Goal: Navigation & Orientation: Understand site structure

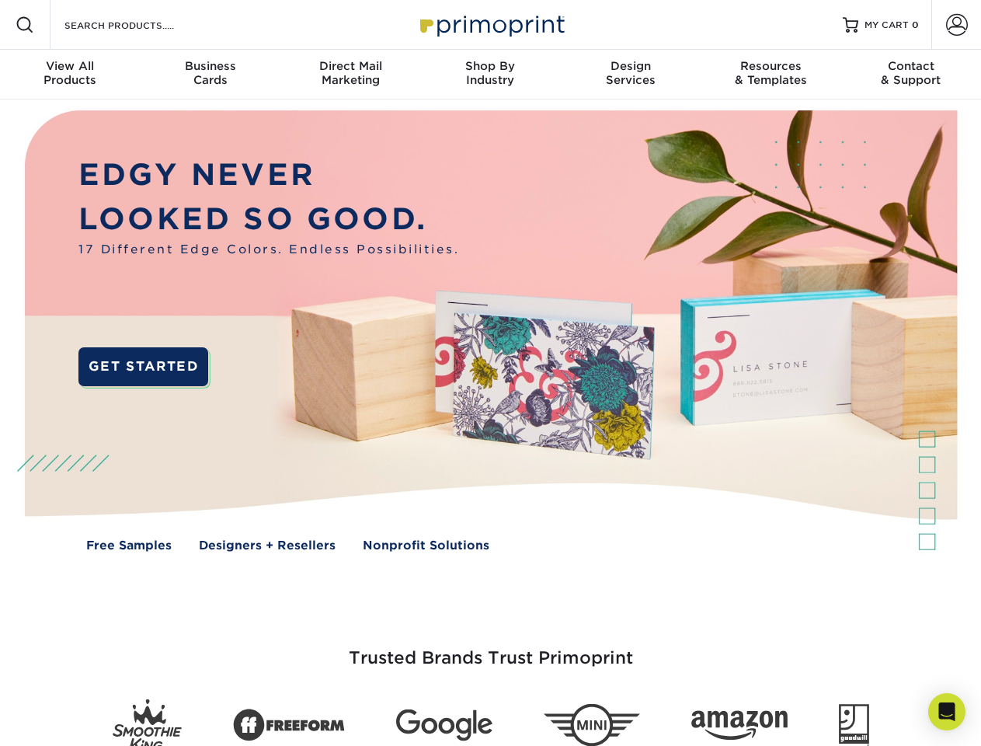
click at [490, 373] on img at bounding box center [490, 341] width 971 height 485
click at [25, 25] on span at bounding box center [25, 25] width 19 height 19
click at [956, 25] on span at bounding box center [957, 25] width 22 height 22
click at [70, 75] on div "View All Products" at bounding box center [70, 73] width 140 height 28
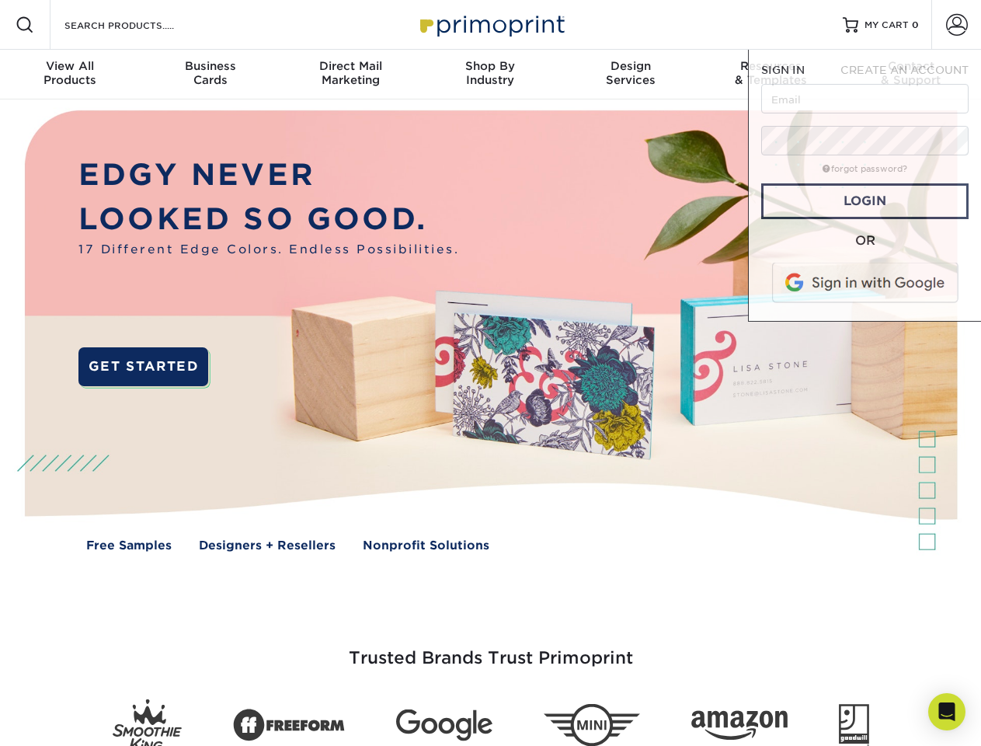
click at [210, 75] on div "Business Cards" at bounding box center [210, 73] width 140 height 28
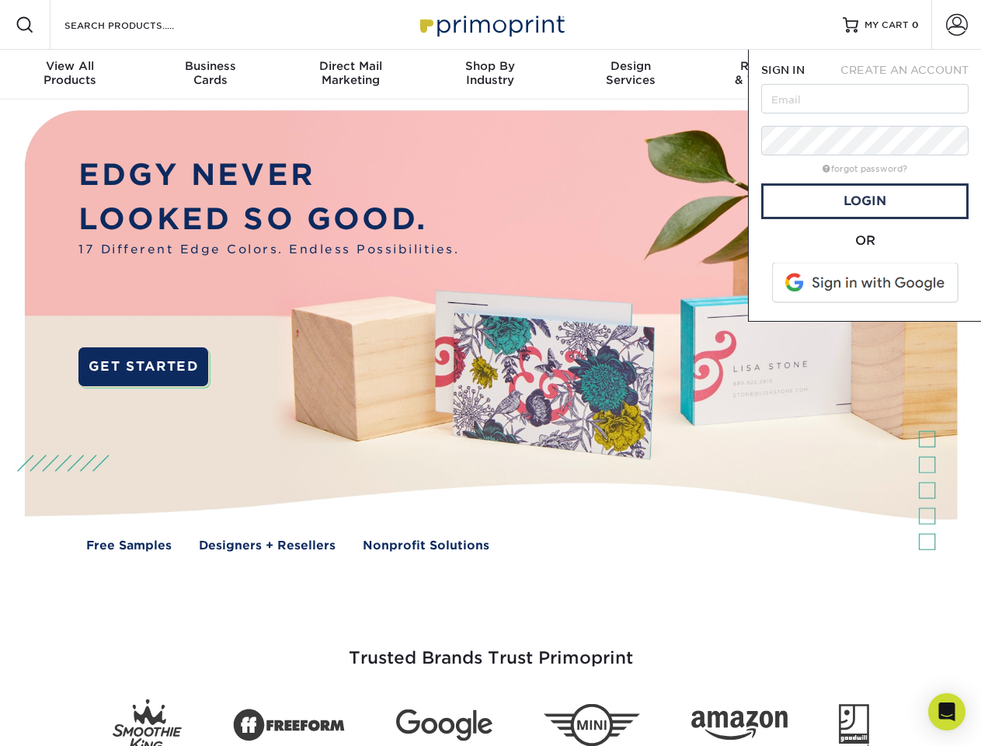
click at [350, 75] on div "Direct Mail Marketing" at bounding box center [350, 73] width 140 height 28
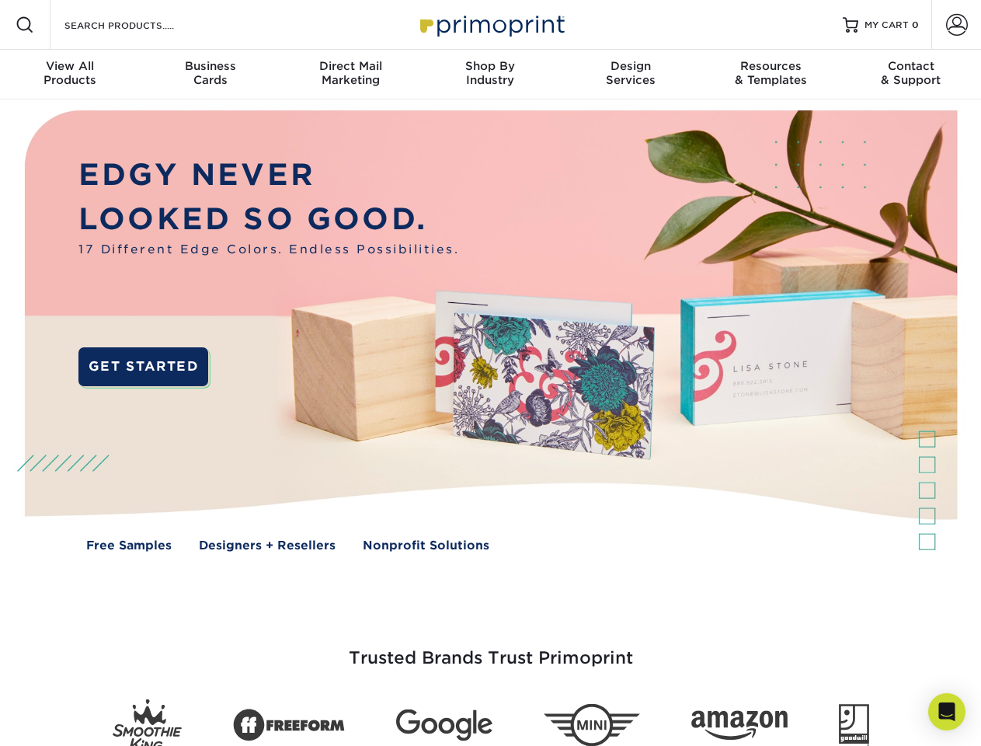
click at [490, 75] on div "Shop By Industry" at bounding box center [490, 73] width 140 height 28
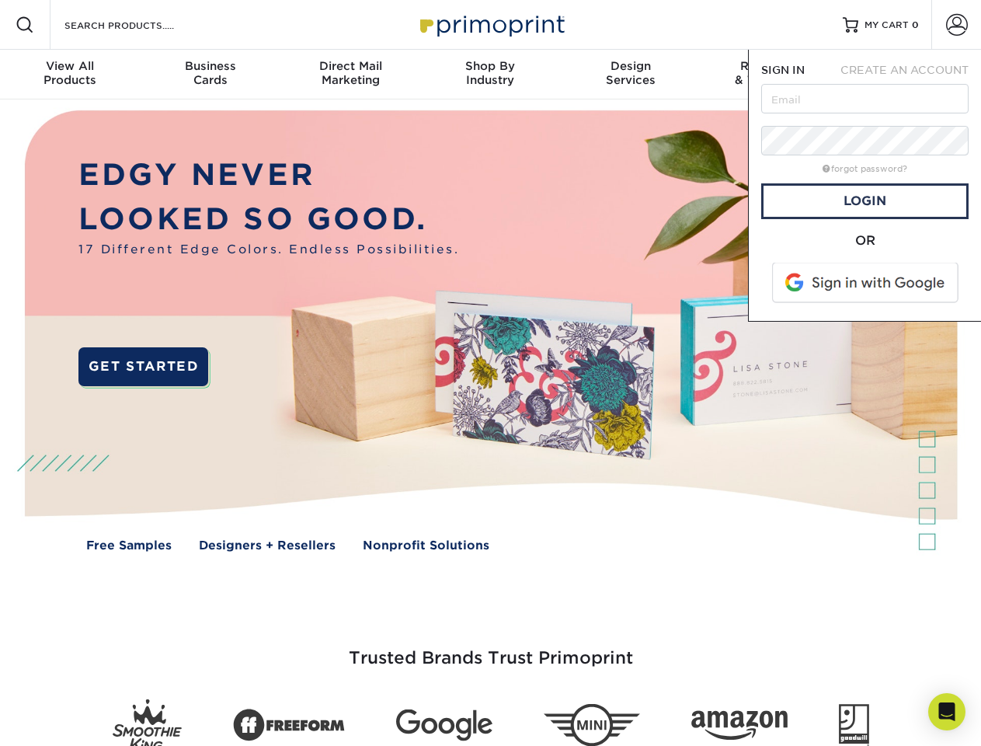
click at [631, 75] on div "Design Services" at bounding box center [631, 73] width 140 height 28
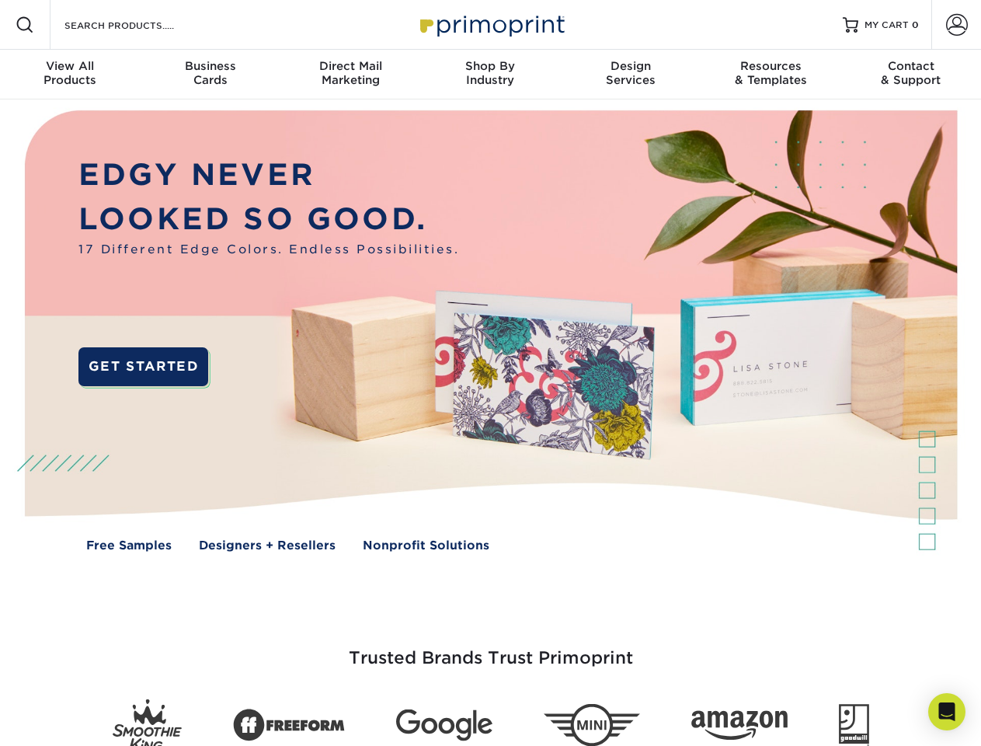
click at [770, 75] on span "SIGN IN" at bounding box center [782, 70] width 43 height 12
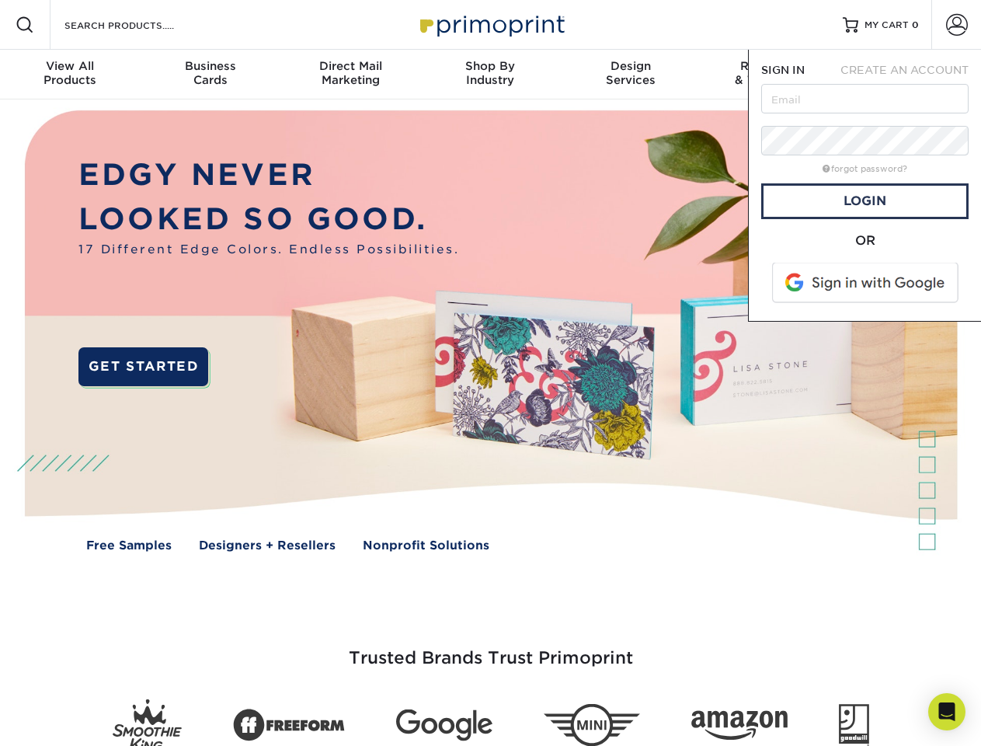
click at [911, 75] on div "Contact & Support" at bounding box center [911, 73] width 140 height 28
